Goal: Task Accomplishment & Management: Complete application form

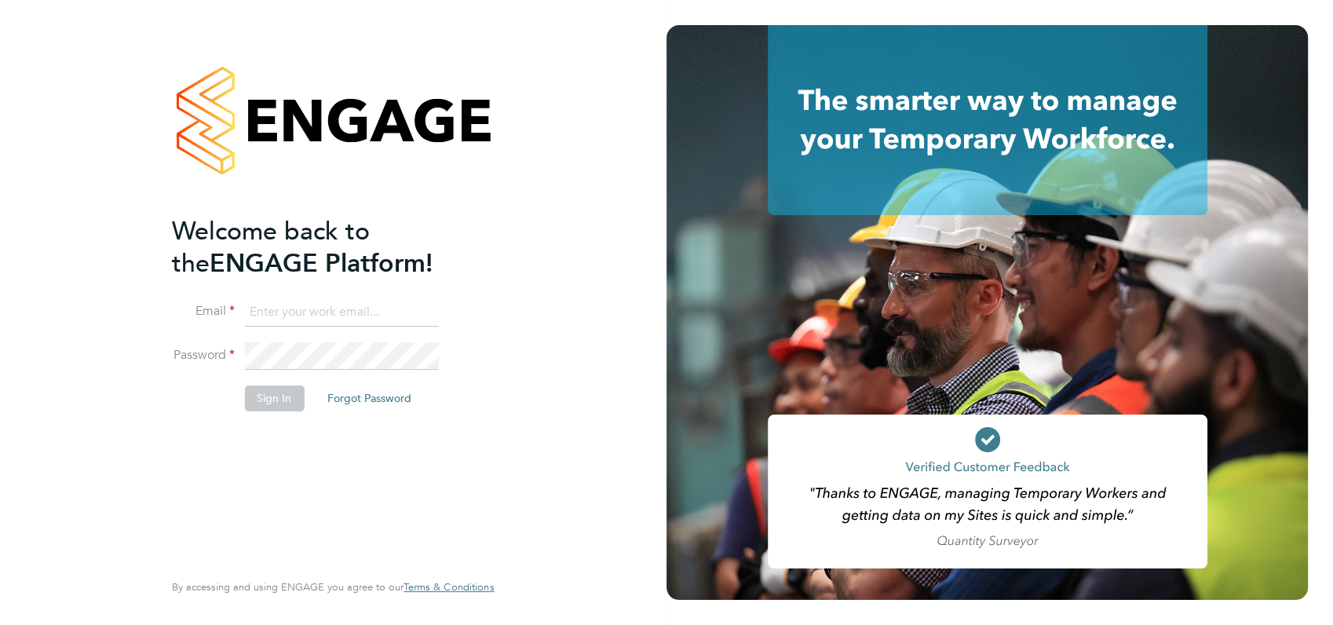
type input "angela@class1personnel.com"
click at [308, 451] on div "Welcome back to the ENGAGE Platform! Email angela@class1personnel.com Password …" at bounding box center [325, 391] width 306 height 352
click at [275, 400] on button "Sign In" at bounding box center [274, 397] width 60 height 25
click at [0, 0] on div "Sorry, we are having problems connecting to our services." at bounding box center [0, 0] width 0 height 0
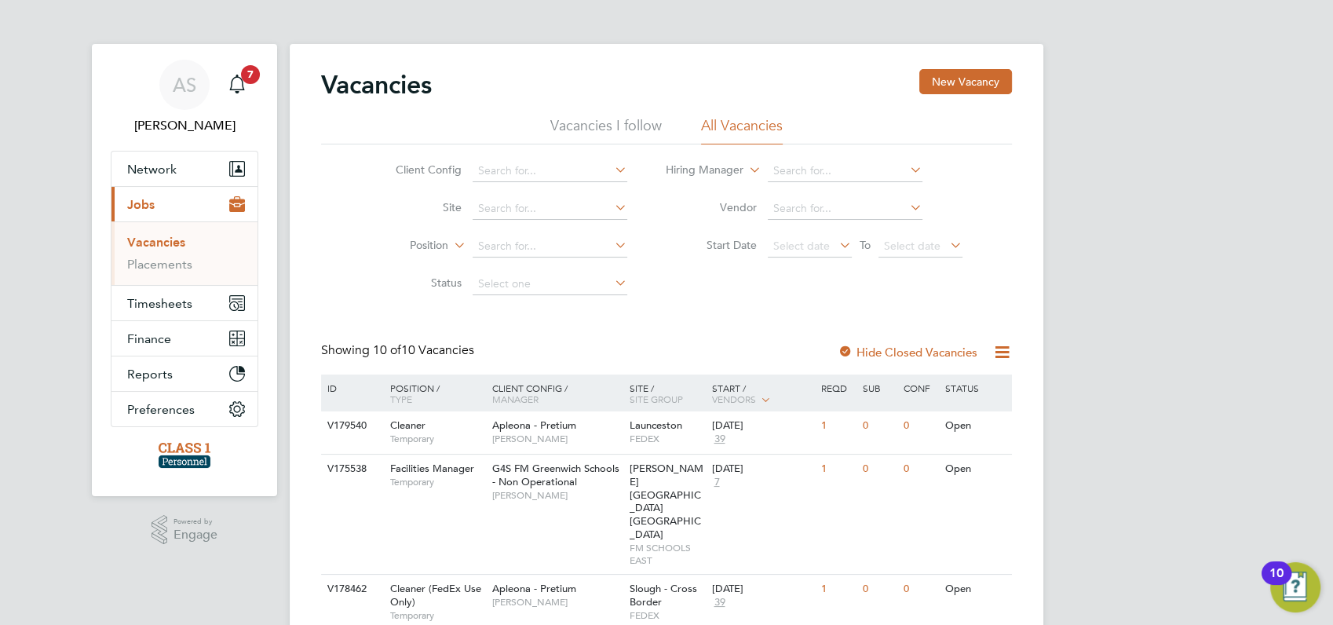
click at [1123, 415] on div "AS Angela Sabaroche Notifications 7 Applications: Network Businesses Sites Work…" at bounding box center [666, 602] width 1333 height 1204
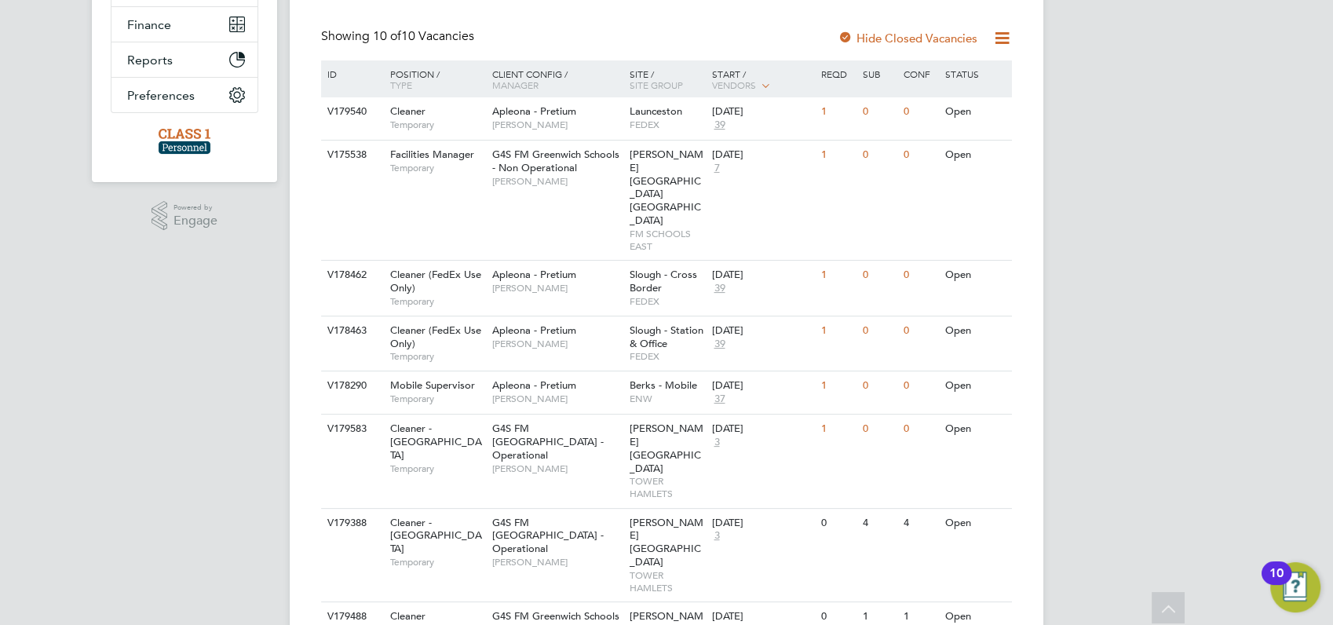
scroll to position [485, 0]
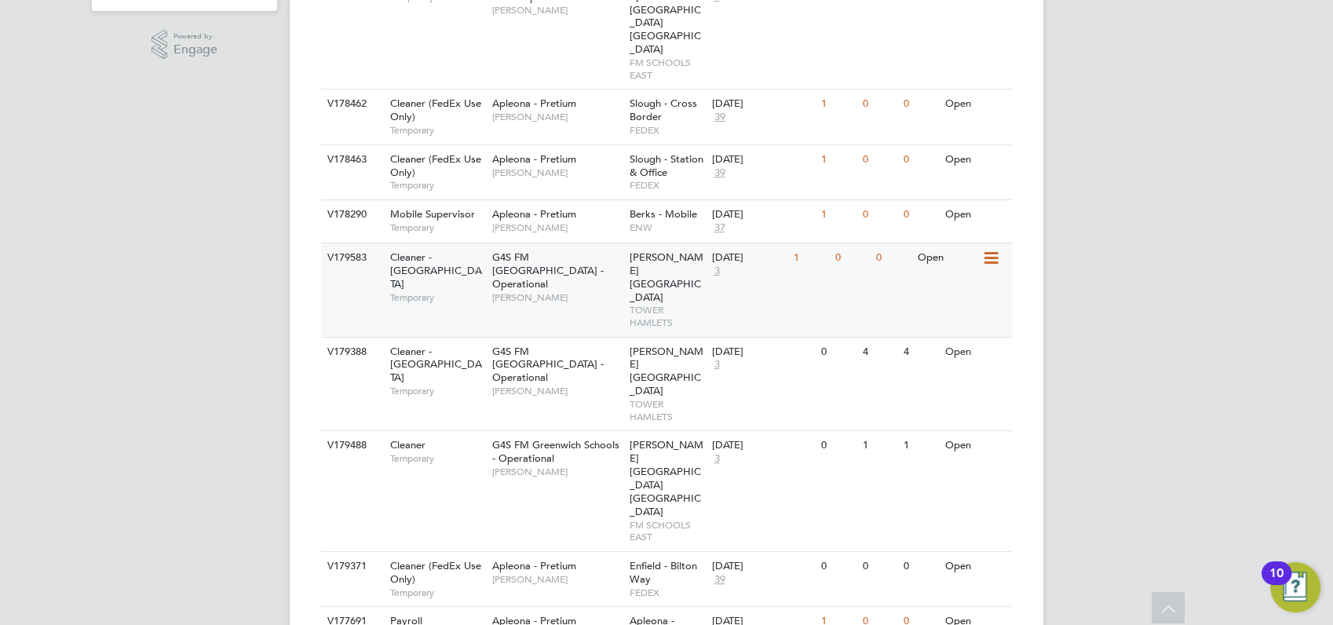
click at [347, 243] on div "V179583" at bounding box center [350, 257] width 55 height 29
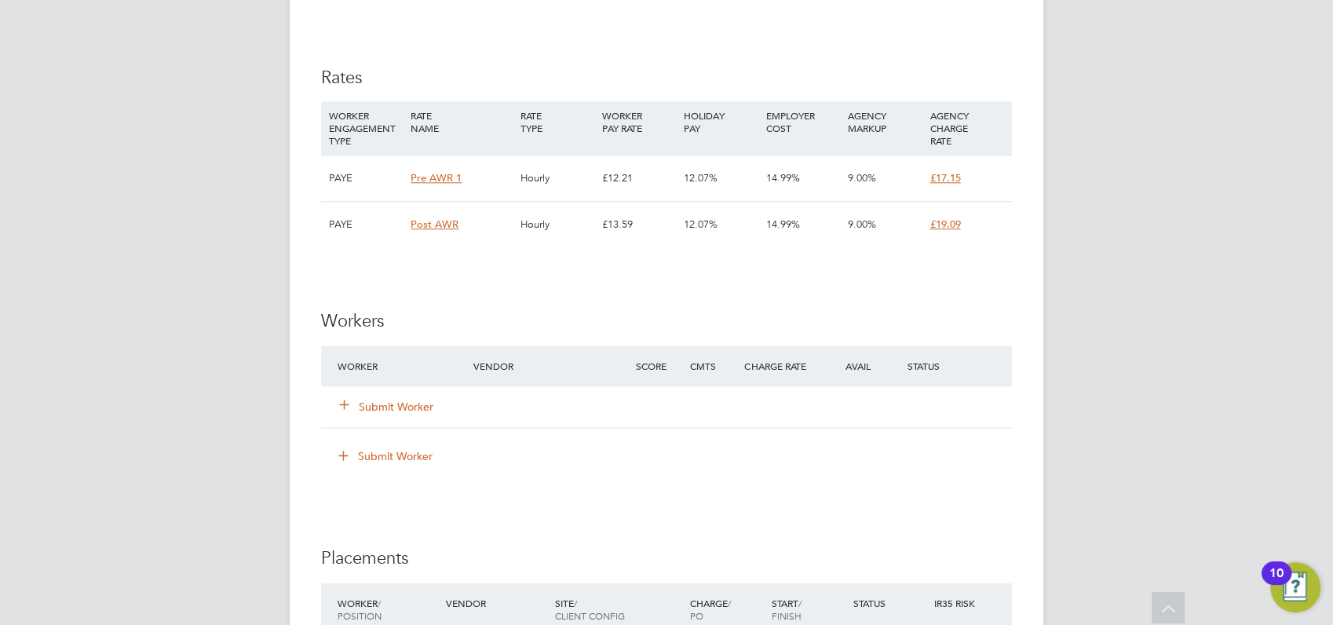
scroll to position [1639, 0]
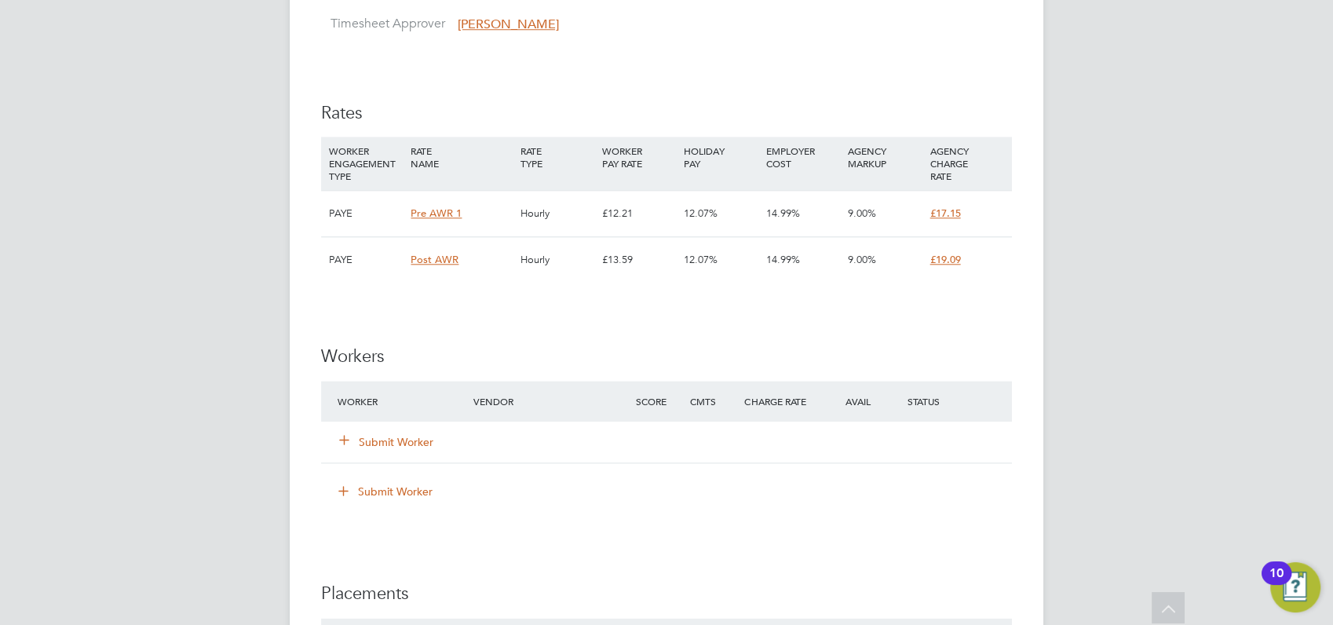
click at [389, 438] on button "Submit Worker" at bounding box center [387, 442] width 94 height 16
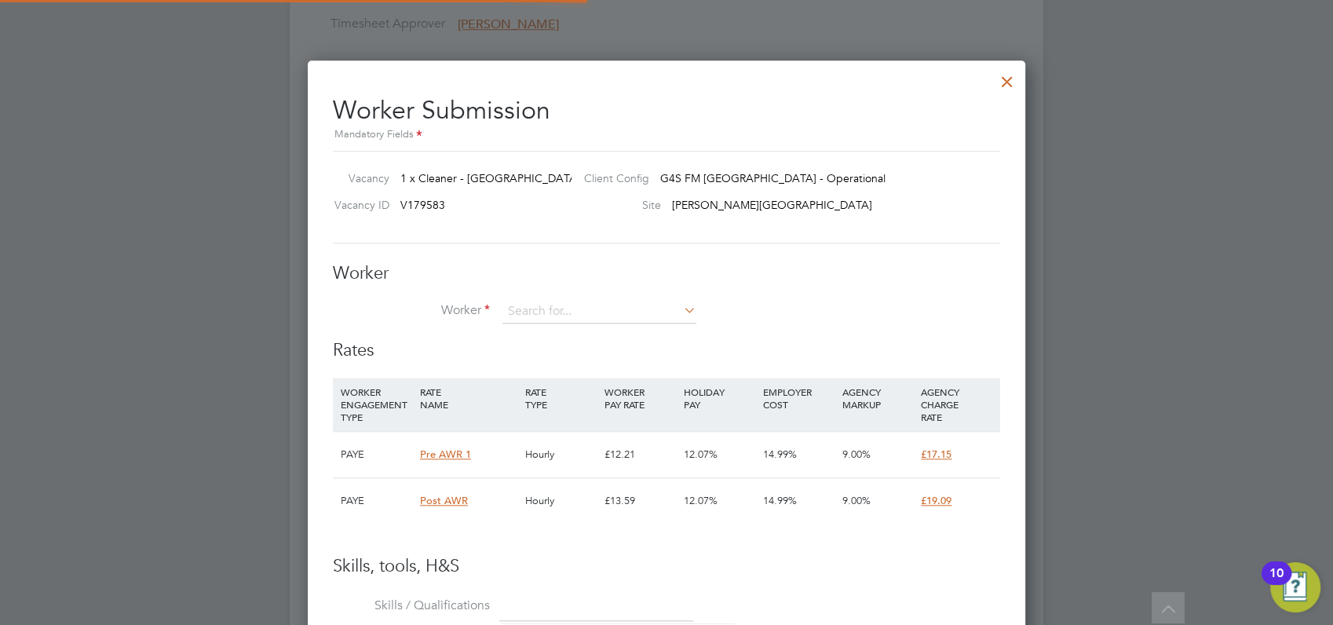
scroll to position [47, 107]
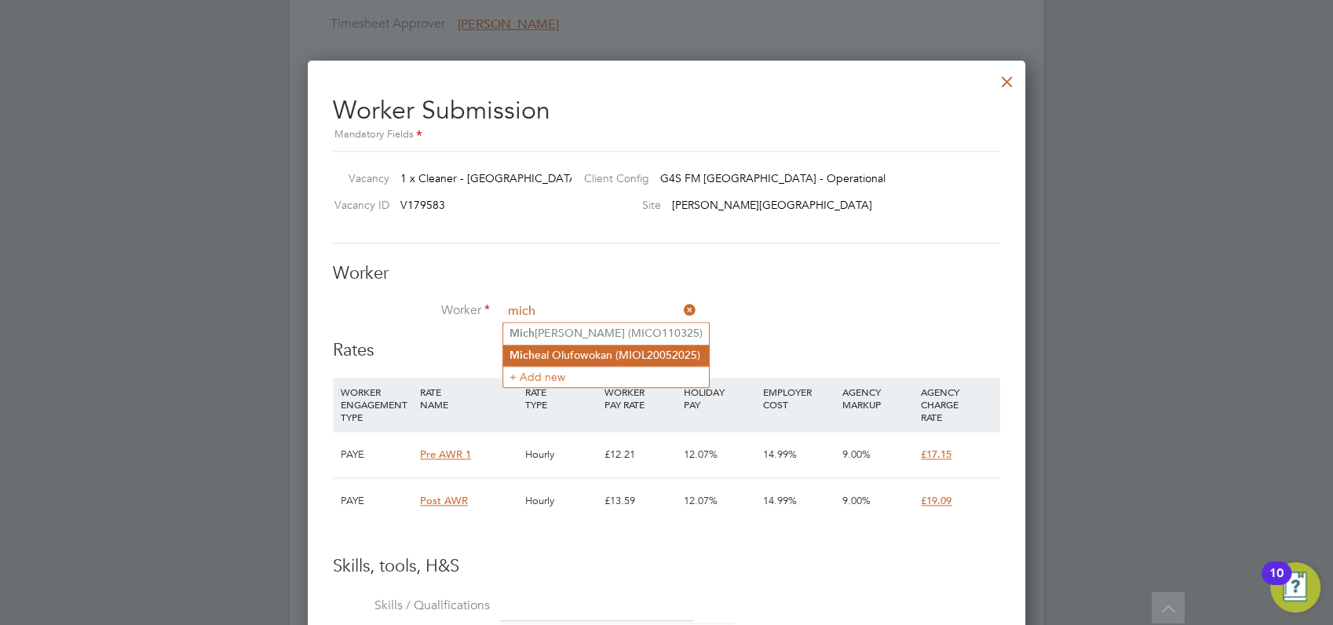
type input "mich"
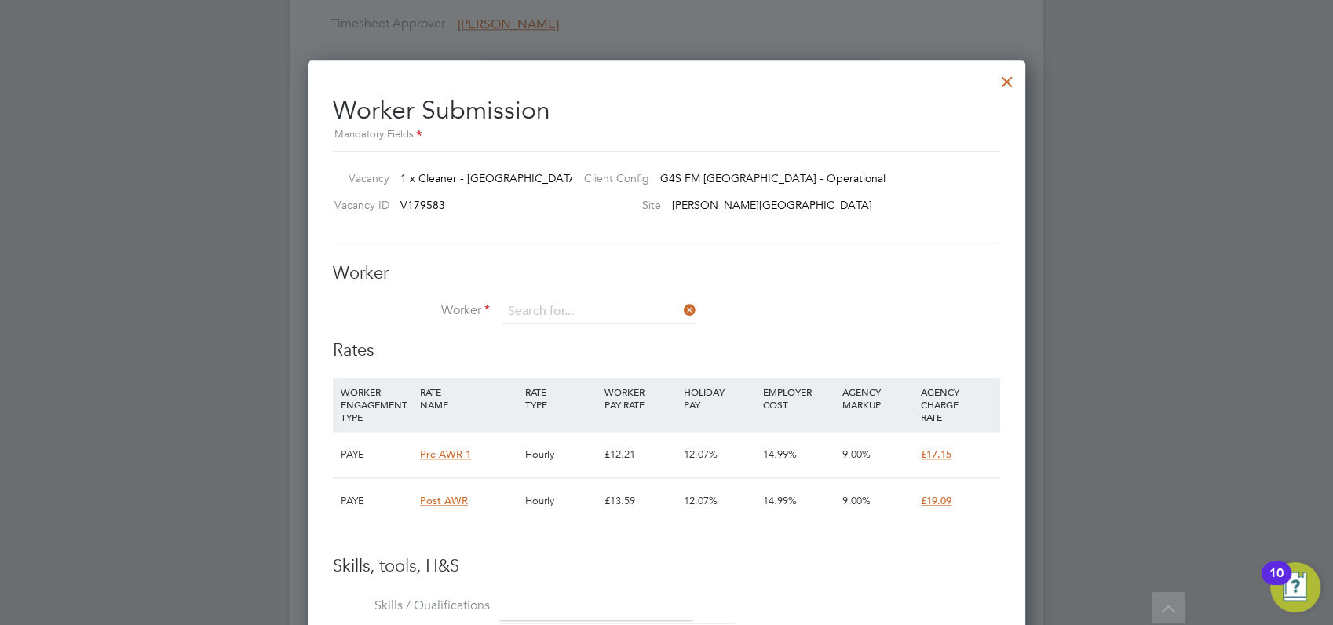
click at [537, 309] on input at bounding box center [599, 312] width 194 height 24
click at [591, 351] on li "Mich eal Olufowokan (MIOL20052025)" at bounding box center [606, 355] width 206 height 21
type input "[PERSON_NAME] (MIOL20052025)"
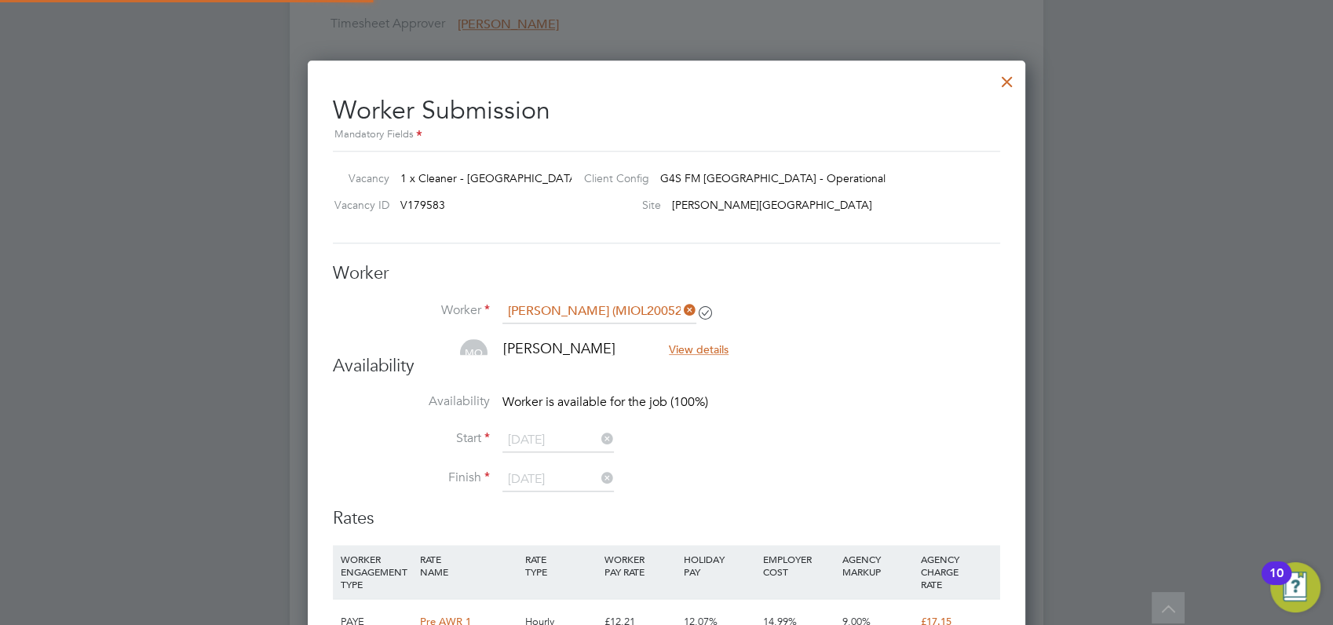
scroll to position [6, 8]
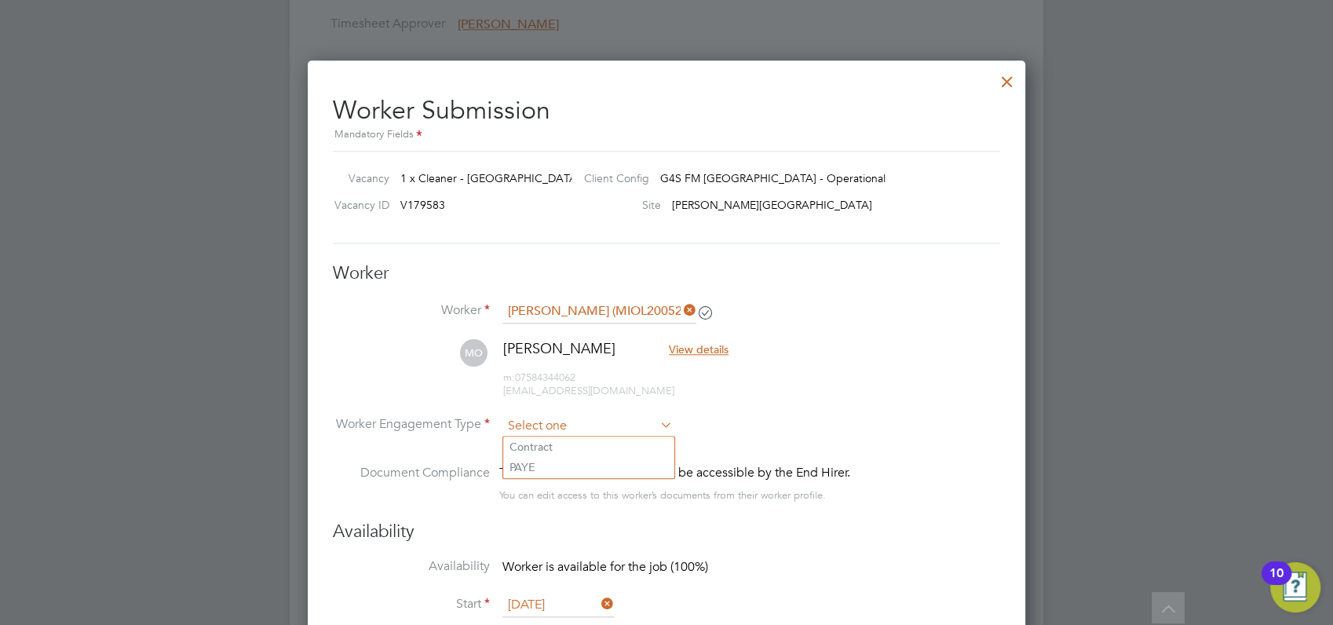
click at [546, 420] on input at bounding box center [587, 427] width 170 height 24
click at [524, 470] on li "PAYE" at bounding box center [588, 467] width 171 height 20
type input "PAYE"
click at [1125, 302] on div at bounding box center [666, 312] width 1333 height 625
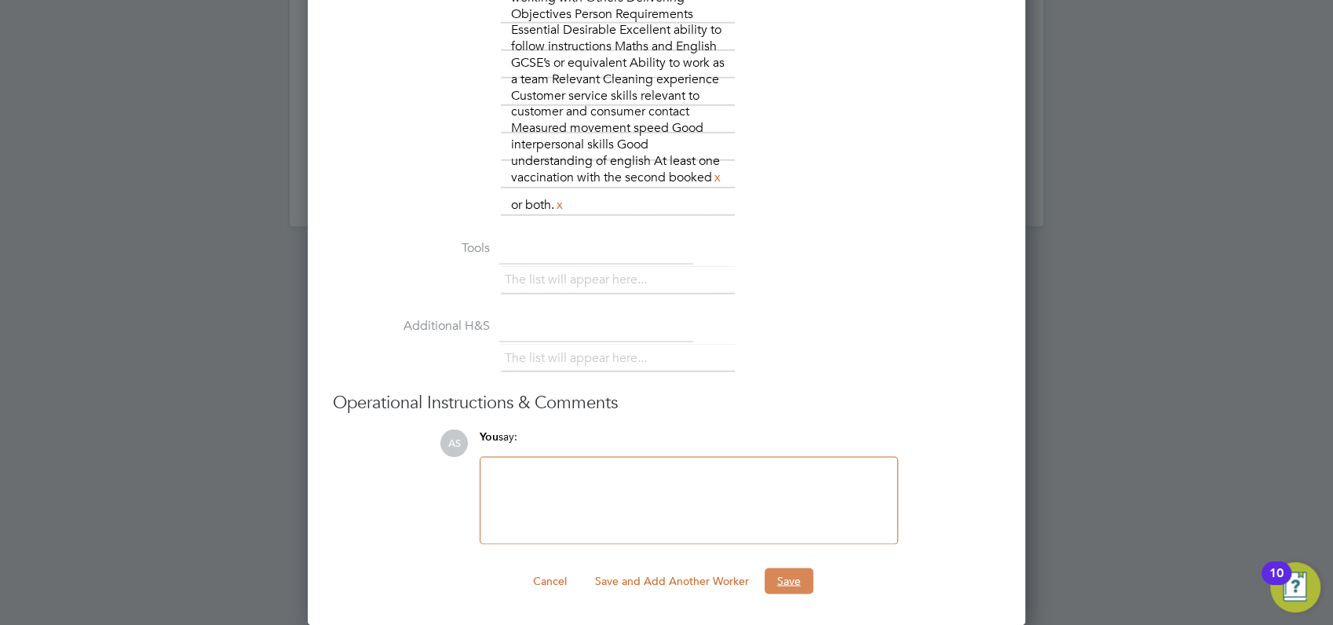
click at [791, 578] on button "Save" at bounding box center [789, 580] width 49 height 25
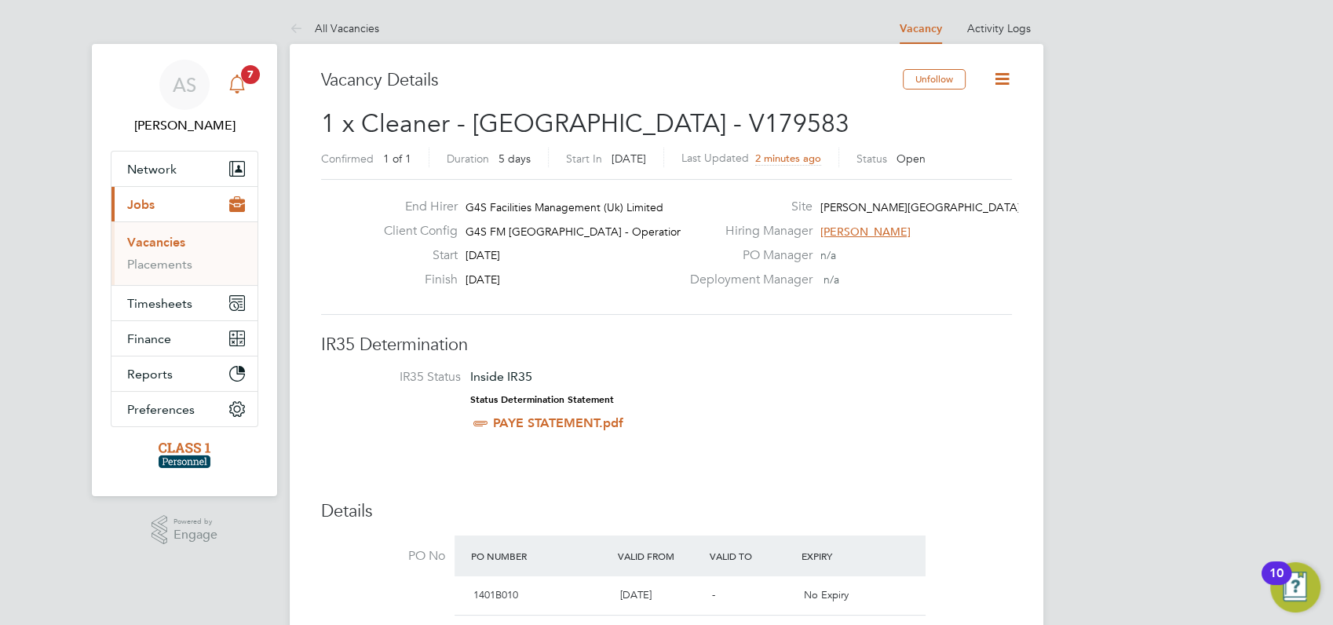
click at [250, 75] on span "7" at bounding box center [250, 74] width 19 height 19
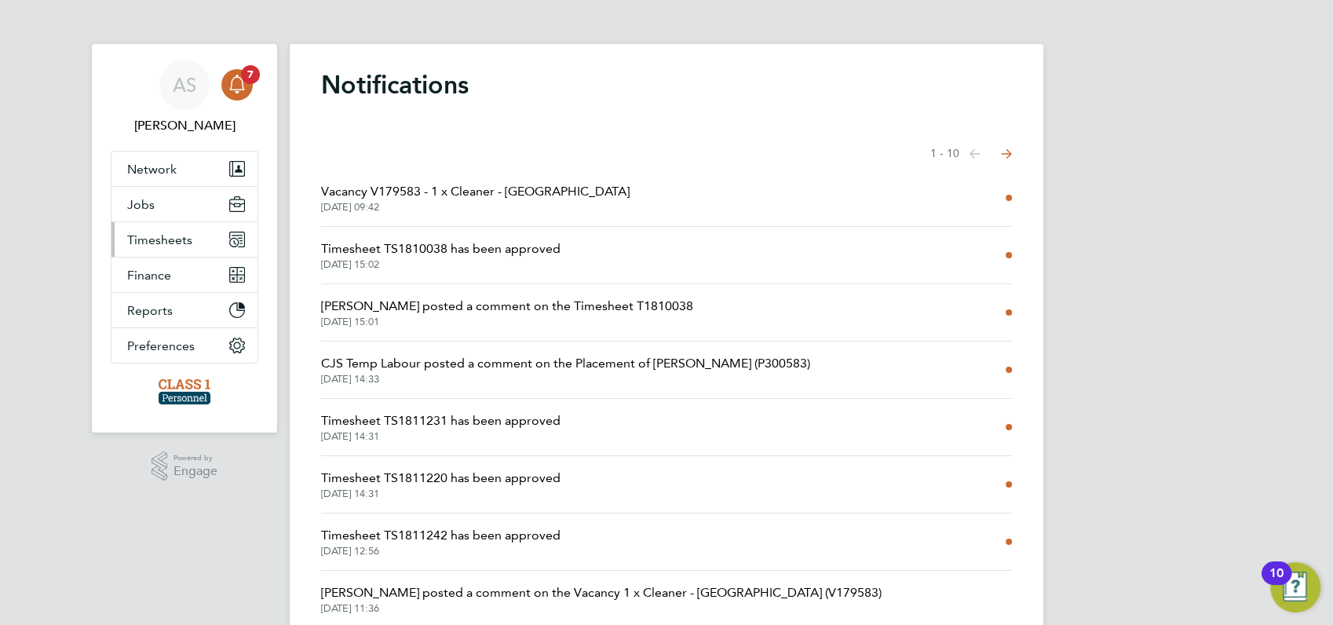
click at [166, 239] on span "Timesheets" at bounding box center [159, 239] width 65 height 15
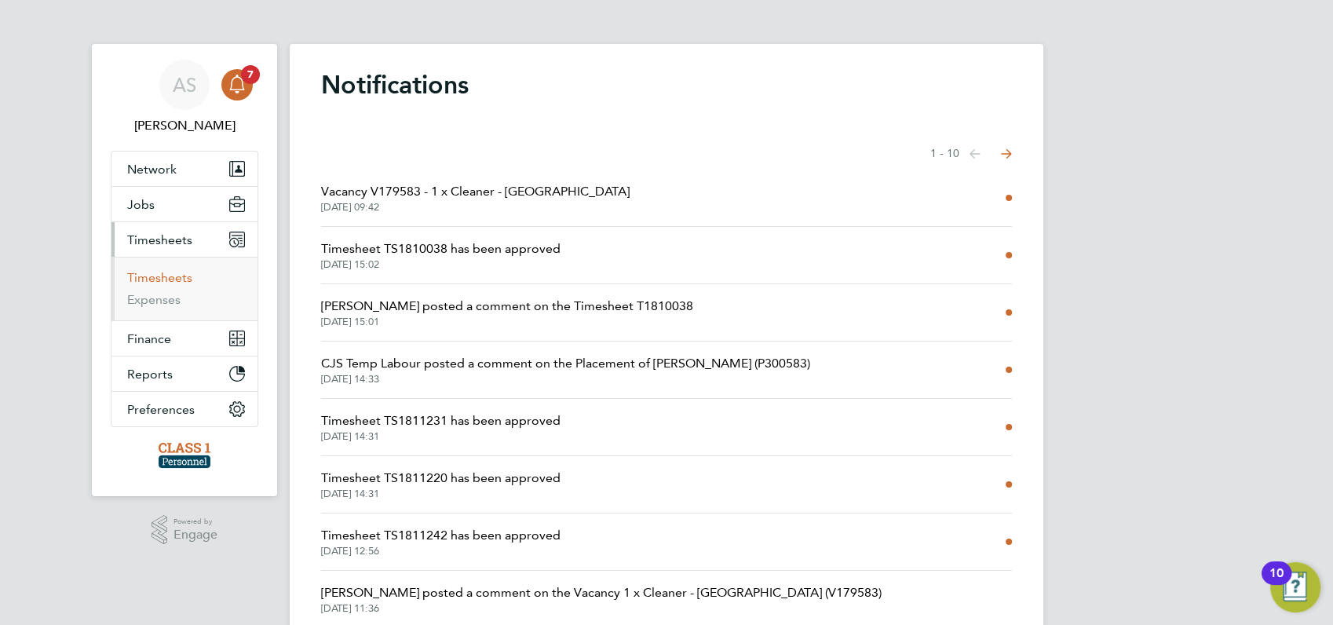
click at [163, 275] on link "Timesheets" at bounding box center [159, 277] width 65 height 15
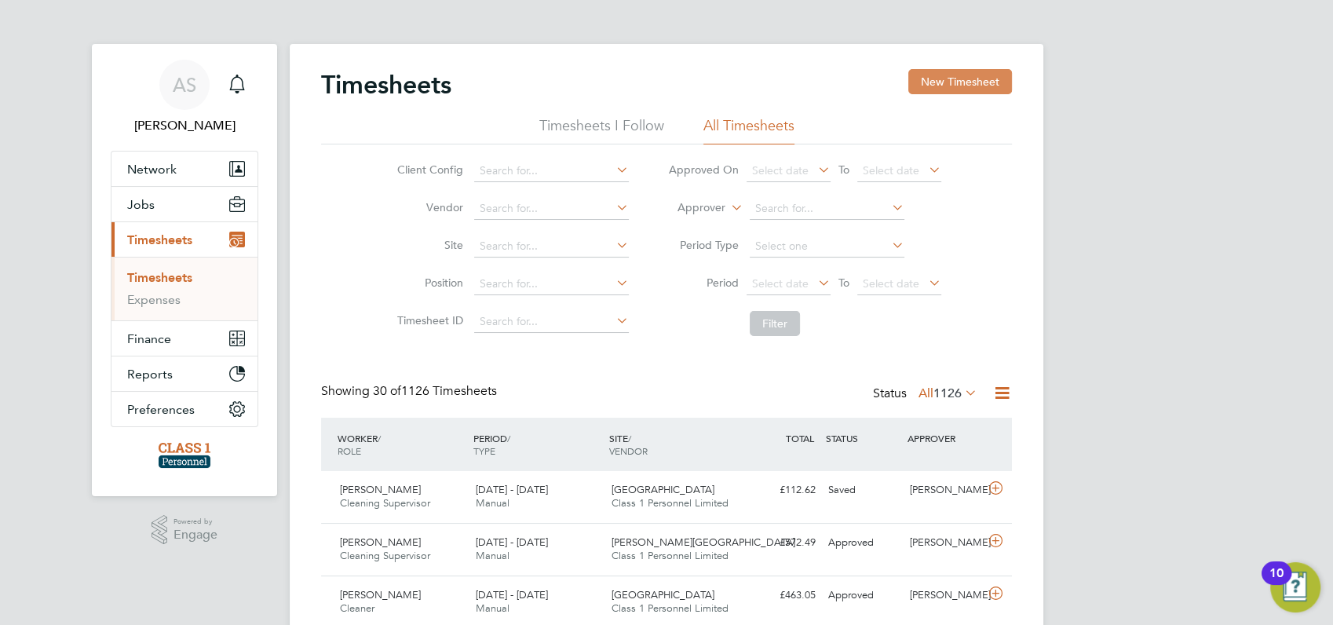
click at [955, 82] on button "New Timesheet" at bounding box center [960, 81] width 104 height 25
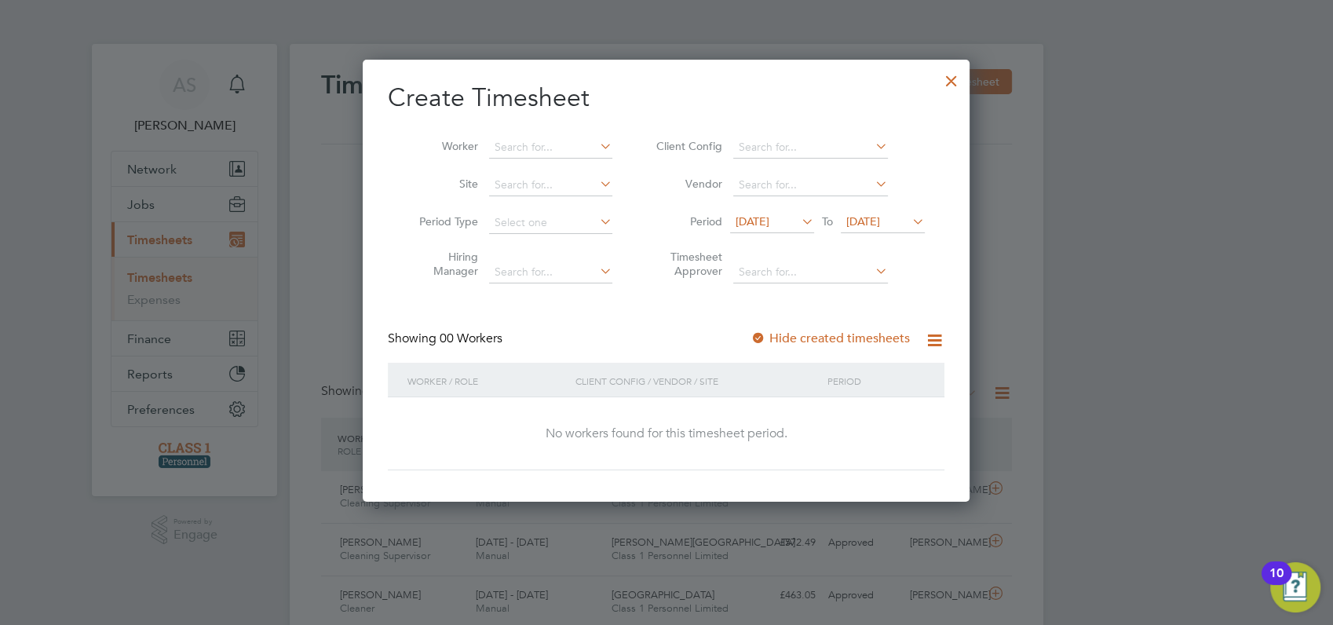
click at [769, 221] on span "[DATE]" at bounding box center [753, 221] width 34 height 14
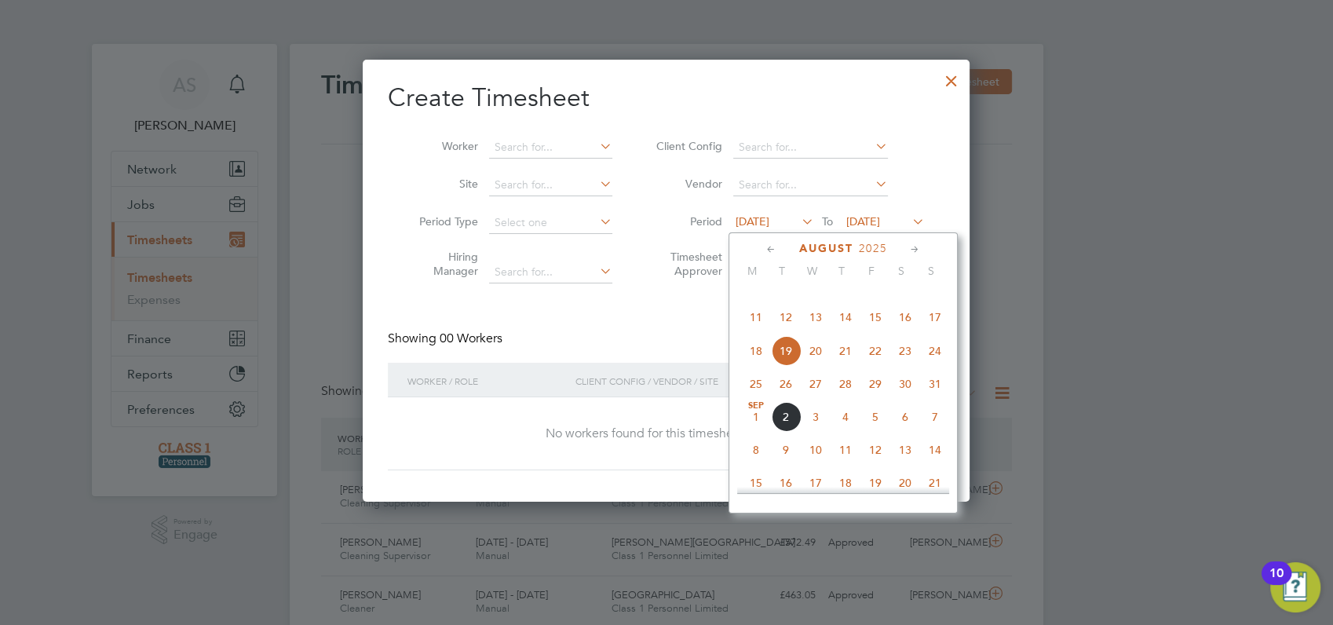
click at [754, 432] on span "[DATE]" at bounding box center [756, 417] width 30 height 30
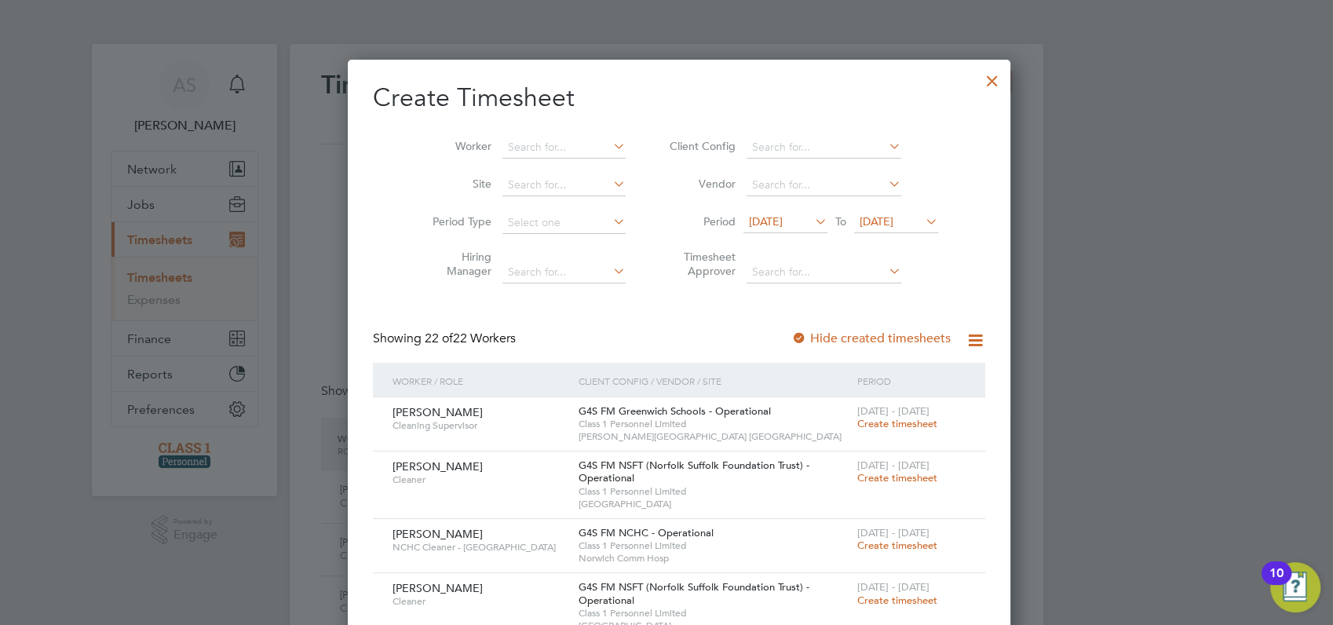
click at [893, 221] on span "[DATE]" at bounding box center [877, 221] width 34 height 14
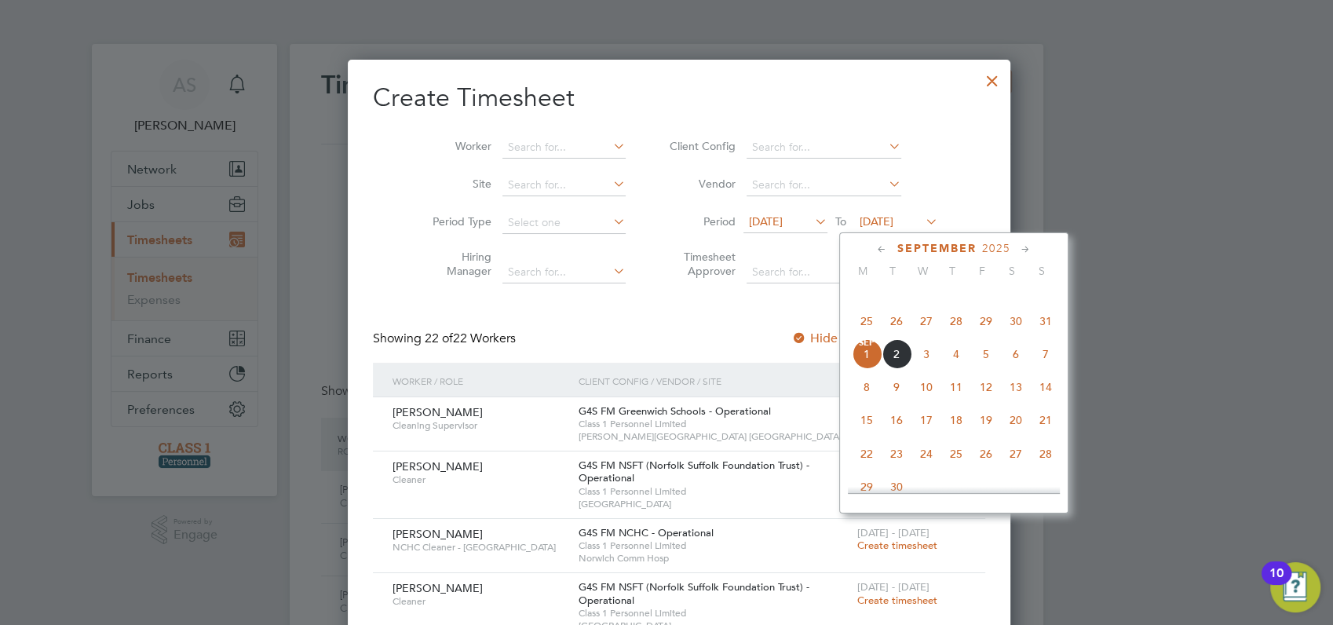
click at [1043, 369] on span "7" at bounding box center [1046, 354] width 30 height 30
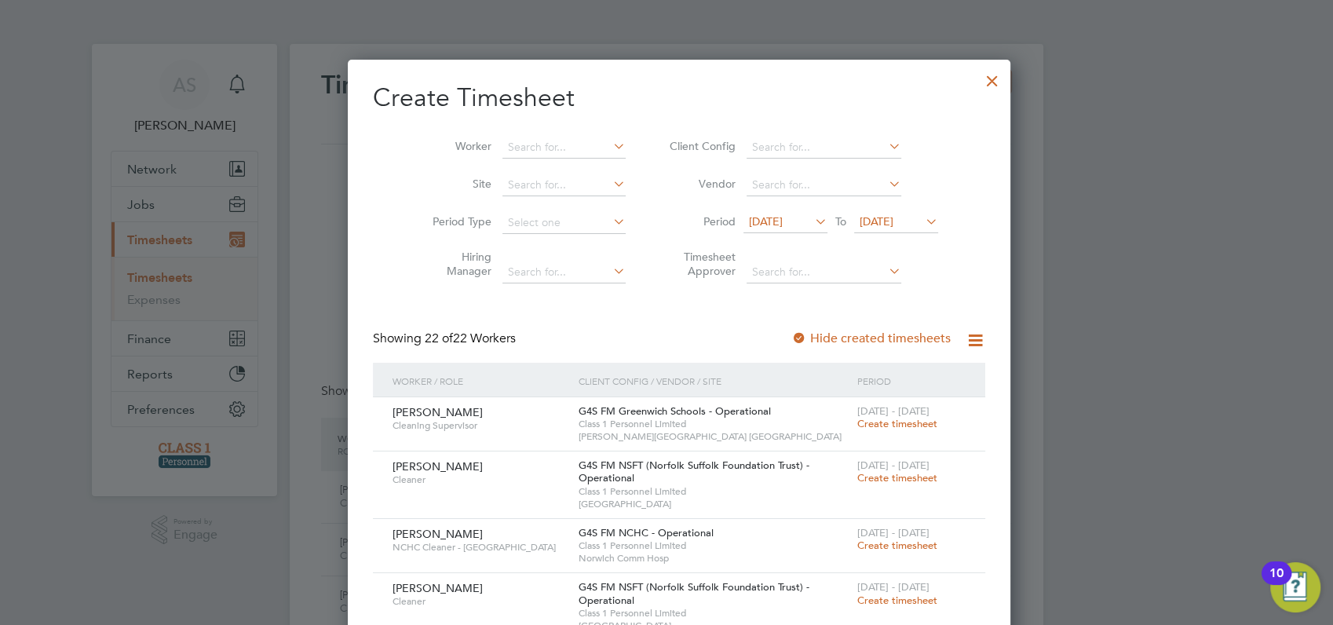
click at [1088, 301] on div at bounding box center [666, 312] width 1333 height 625
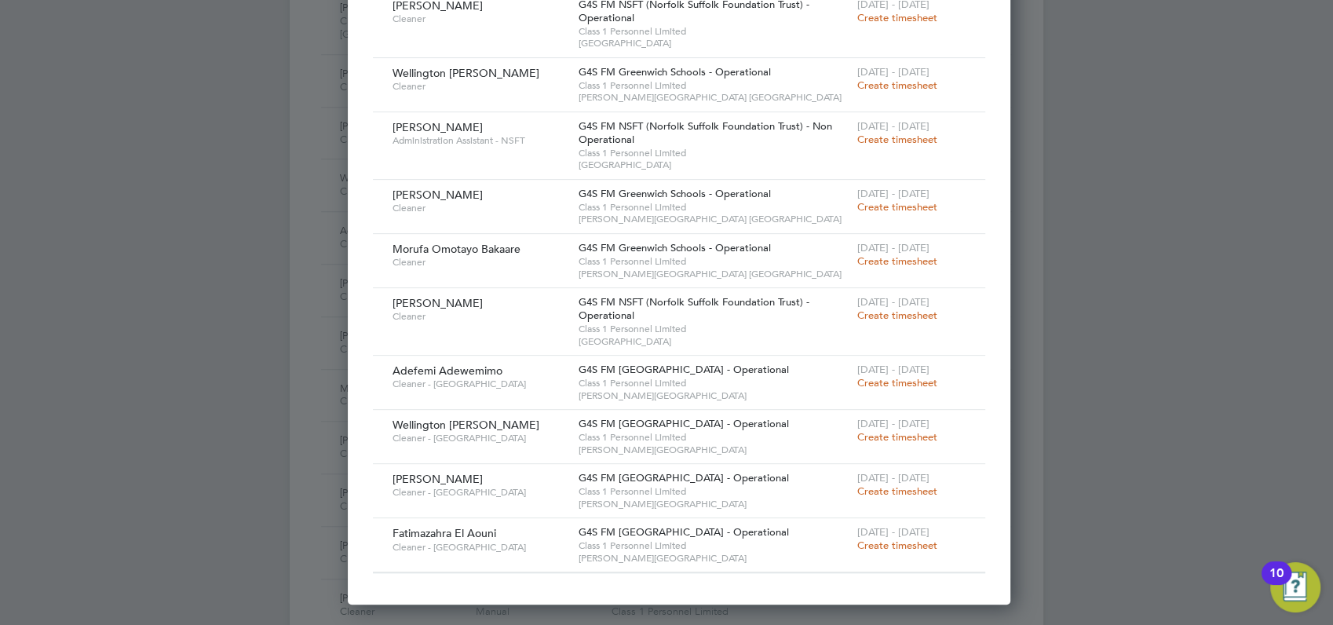
click at [1050, 207] on div at bounding box center [666, 312] width 1333 height 625
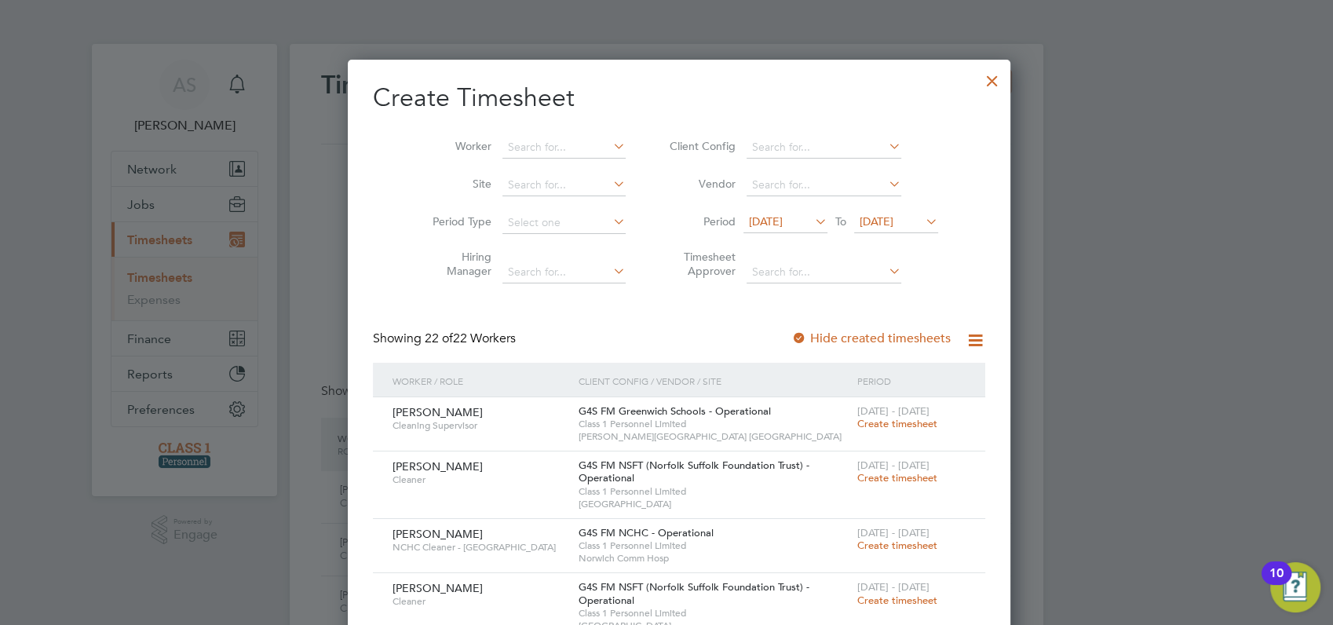
click at [978, 78] on div at bounding box center [992, 77] width 28 height 28
